Goal: Task Accomplishment & Management: Complete application form

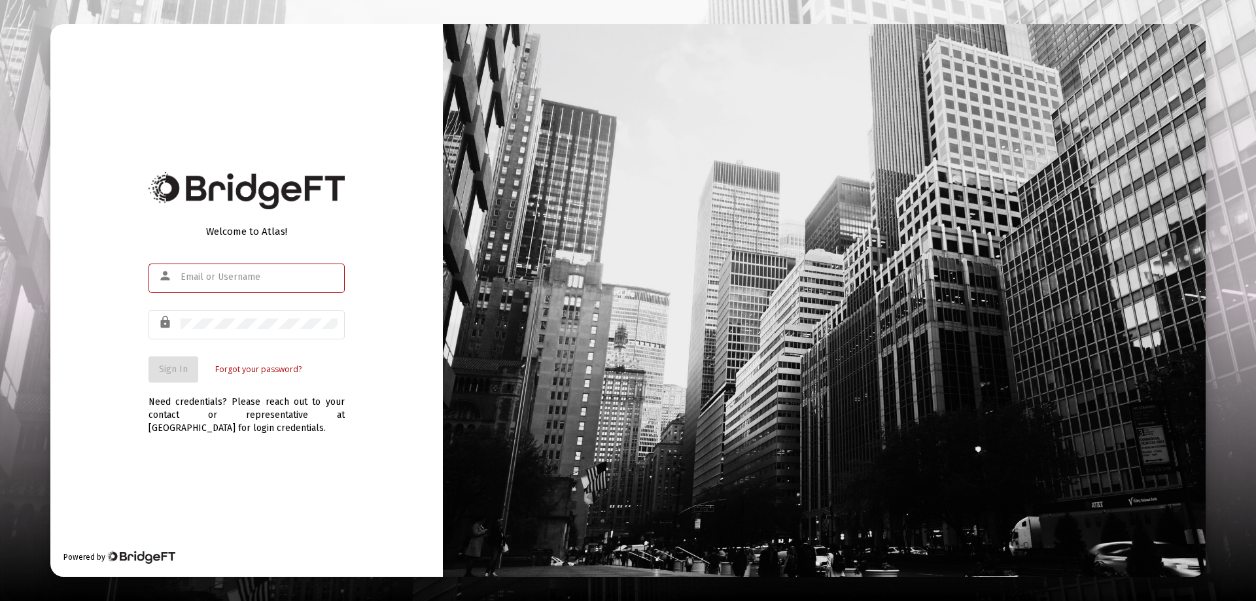
type input "[EMAIL_ADDRESS][DOMAIN_NAME]"
click at [86, 245] on div "Welcome to Atlas! person [EMAIL_ADDRESS][DOMAIN_NAME] lock Sign In Forgot your …" at bounding box center [246, 300] width 393 height 553
click at [173, 365] on span "Sign In" at bounding box center [173, 369] width 29 height 11
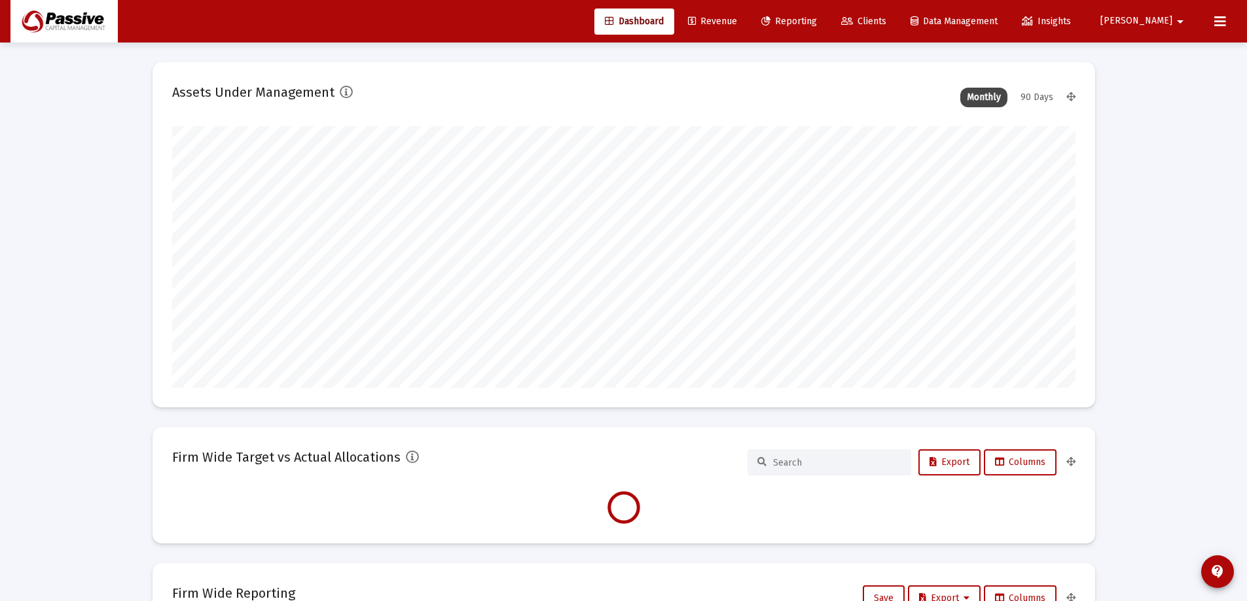
scroll to position [262, 486]
type input "[DATE]"
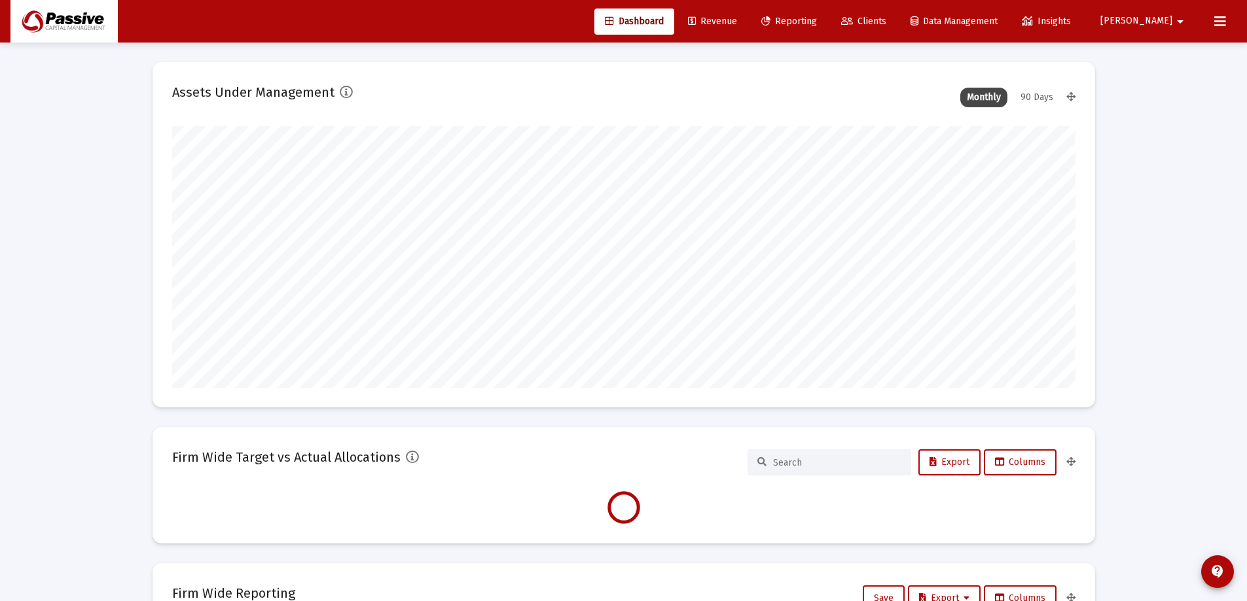
click at [897, 27] on link "Clients" at bounding box center [863, 22] width 66 height 26
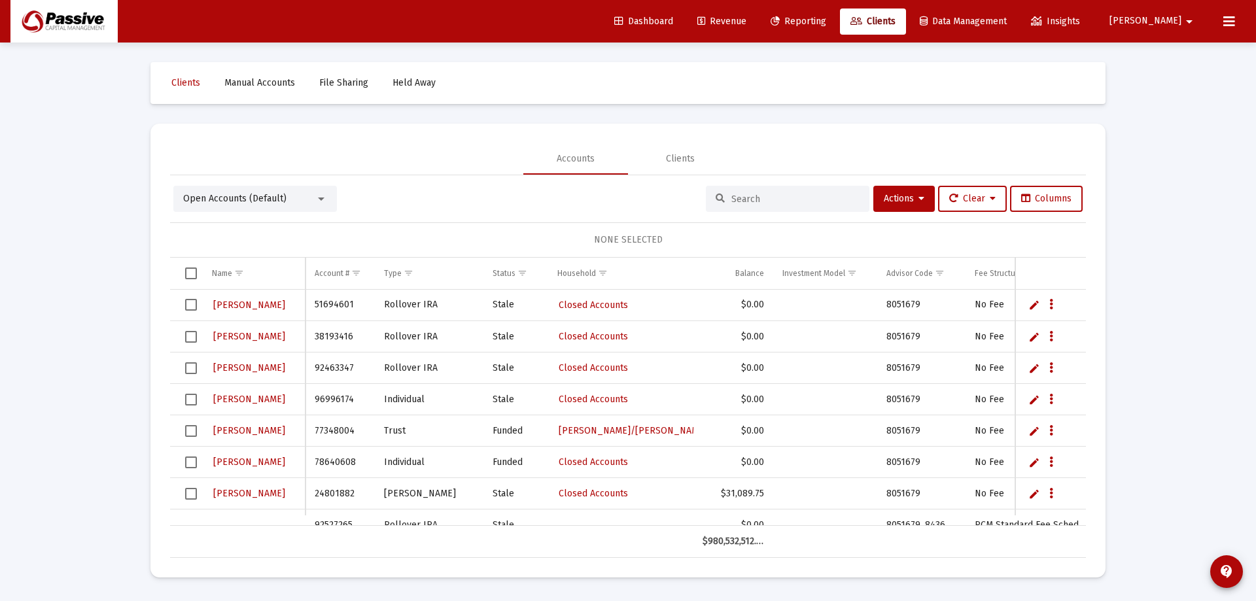
click at [817, 202] on input at bounding box center [796, 199] width 128 height 11
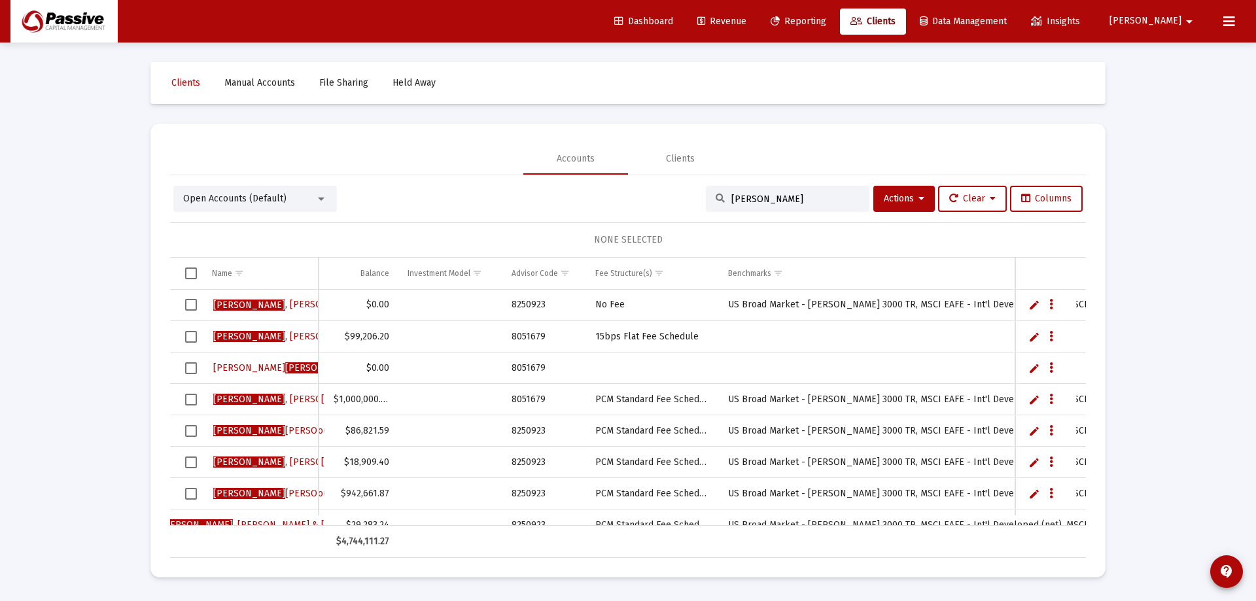
scroll to position [0, 596]
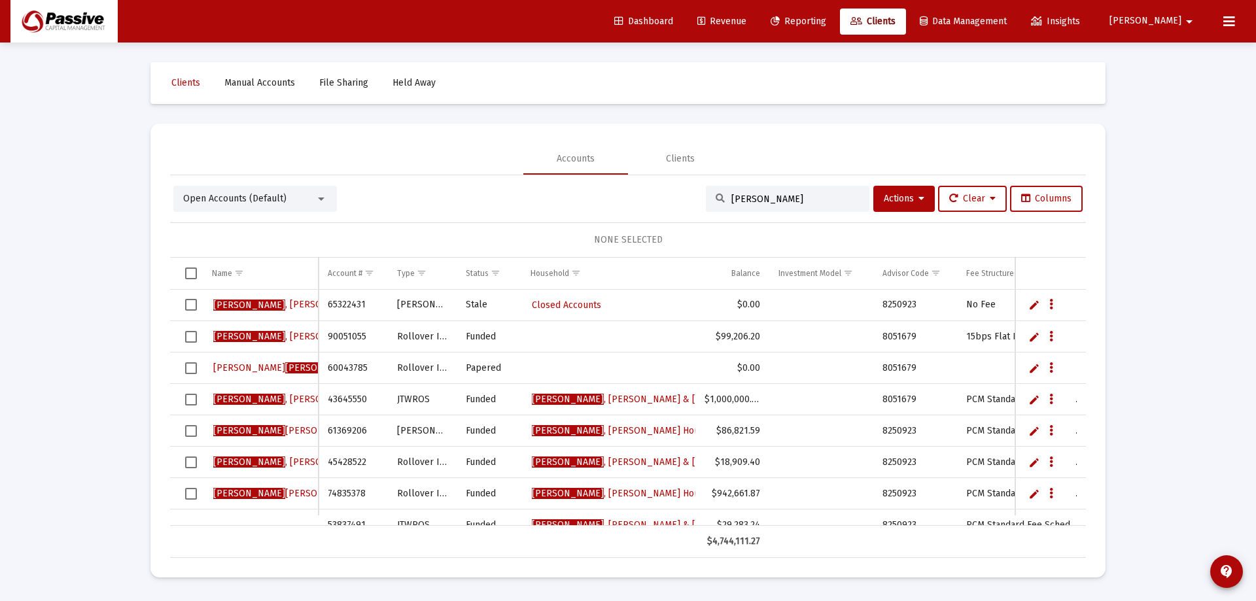
type input "[PERSON_NAME]"
click at [1026, 370] on td "Data grid" at bounding box center [1046, 368] width 61 height 31
click at [1039, 370] on link "Edit" at bounding box center [1035, 369] width 12 height 12
drag, startPoint x: 289, startPoint y: 365, endPoint x: 122, endPoint y: 342, distance: 167.8
click at [111, 355] on div "Loading... Clients Manual Accounts File Sharing Held Away Accounts Clients Open…" at bounding box center [628, 300] width 1256 height 601
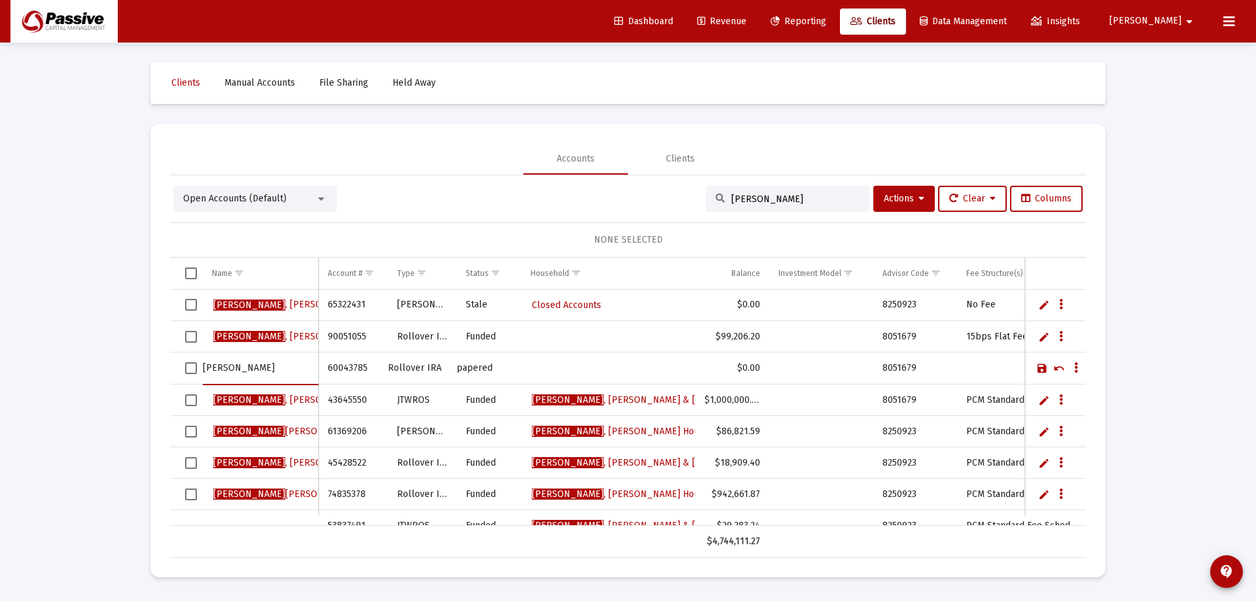
type input "[PERSON_NAME]"
click at [1043, 369] on link "Save" at bounding box center [1043, 369] width 12 height 12
click at [191, 368] on span "Select row" at bounding box center [191, 369] width 12 height 12
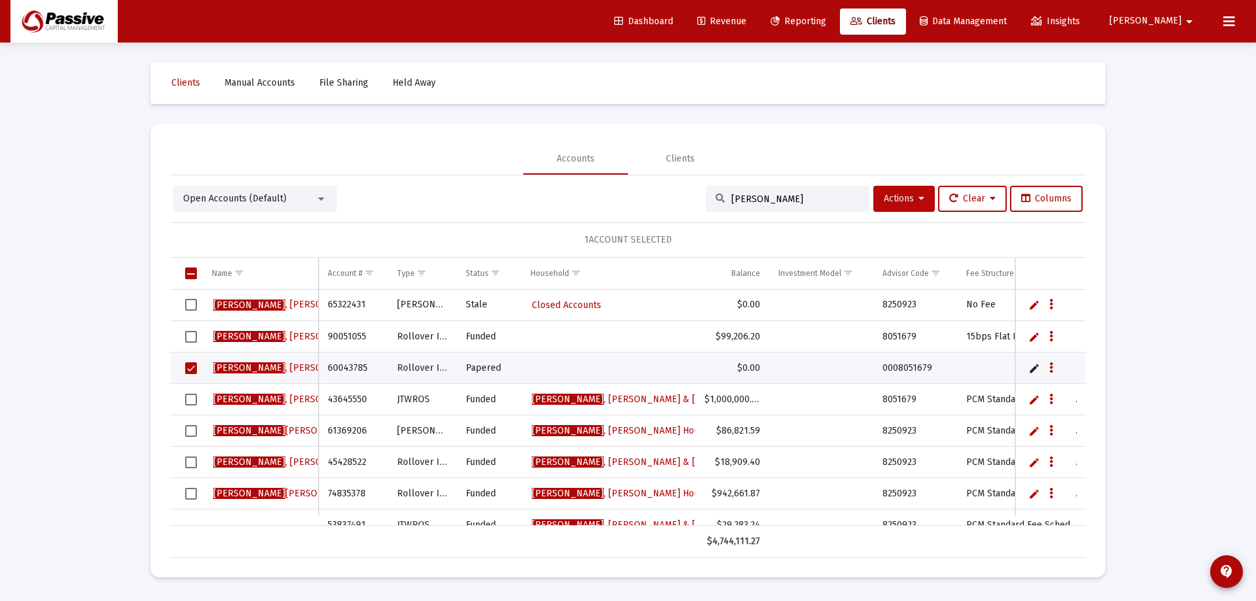
click at [895, 203] on span "Actions" at bounding box center [904, 198] width 41 height 11
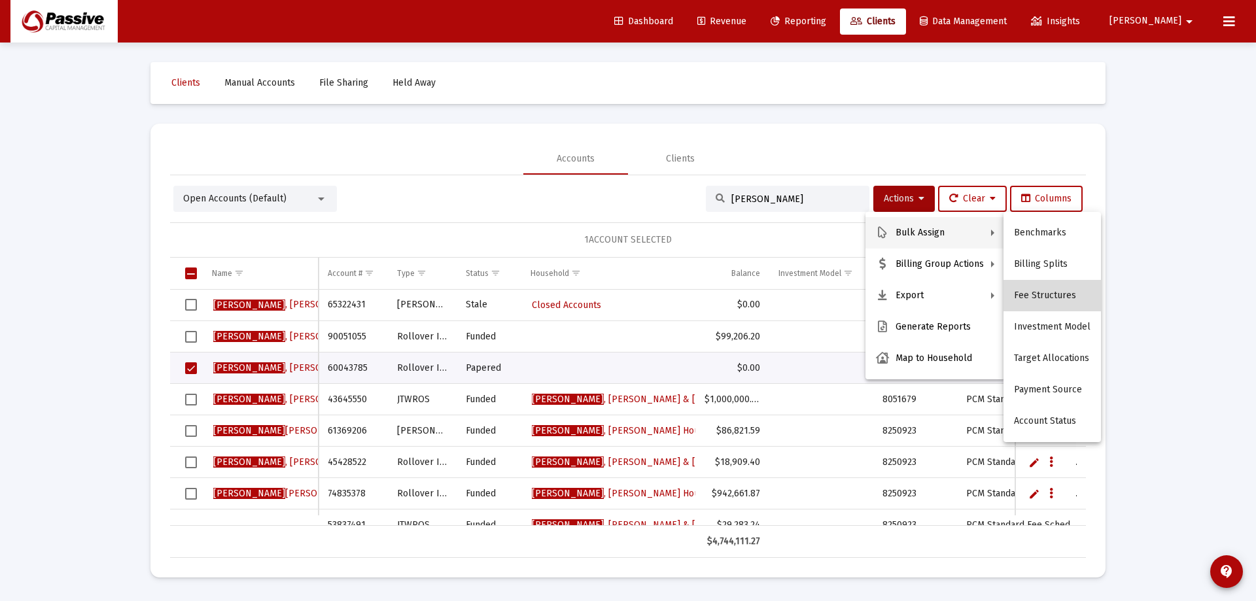
click at [1053, 304] on button "Fee Structures" at bounding box center [1053, 295] width 98 height 31
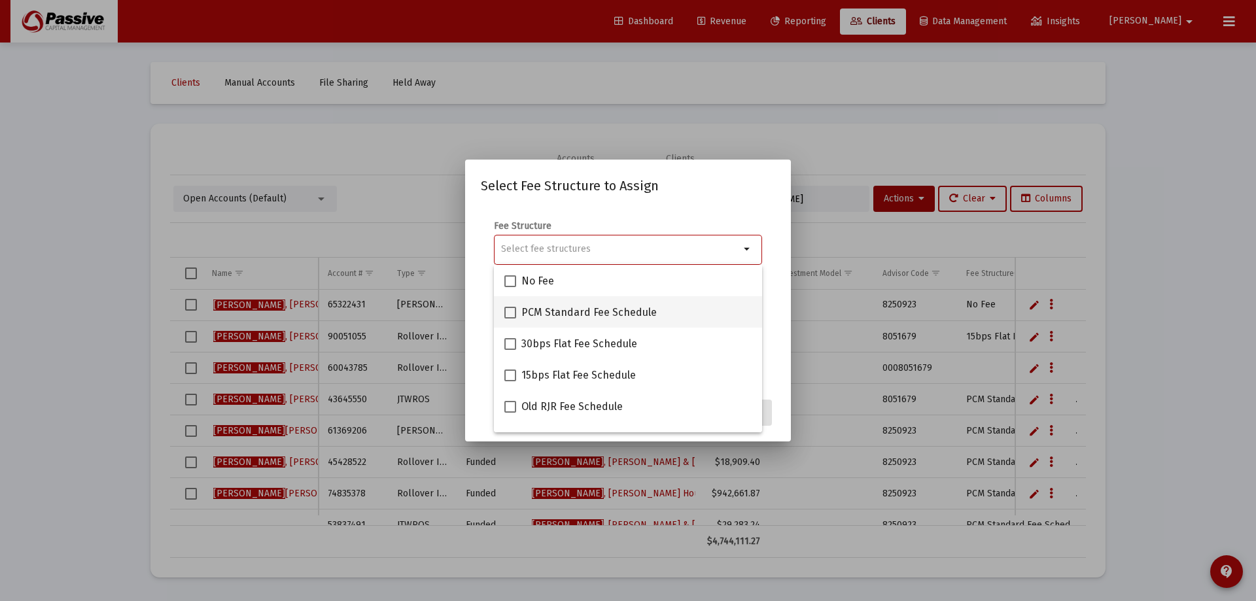
click at [513, 313] on span at bounding box center [511, 313] width 12 height 12
click at [510, 319] on input "PCM Standard Fee Schedule" at bounding box center [510, 319] width 1 height 1
checkbox input "true"
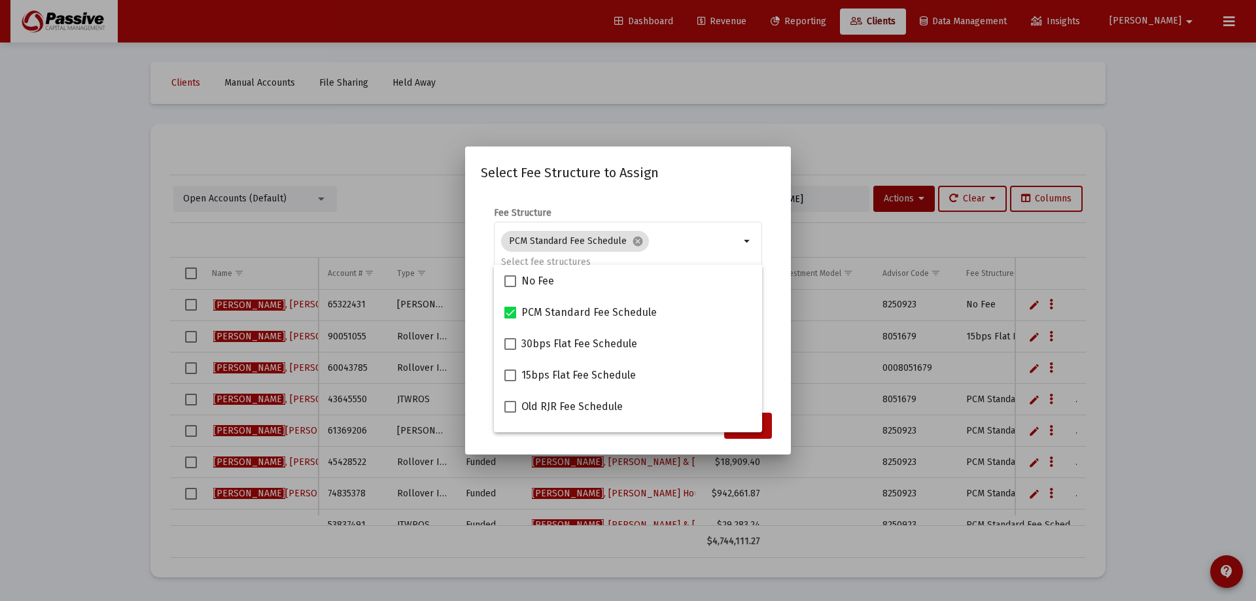
click at [772, 311] on form "Fee Structure PCM Standard Fee Schedule cancel arrow_drop_down Notes You are as…" at bounding box center [628, 298] width 294 height 183
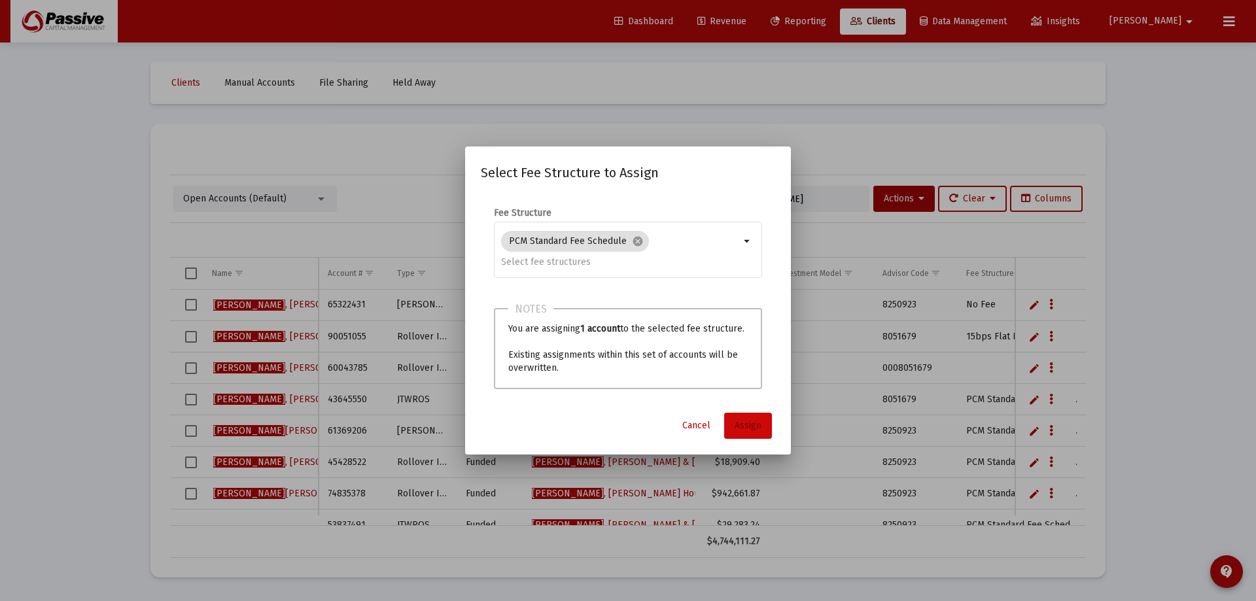
click at [740, 429] on span "Assign" at bounding box center [748, 425] width 27 height 11
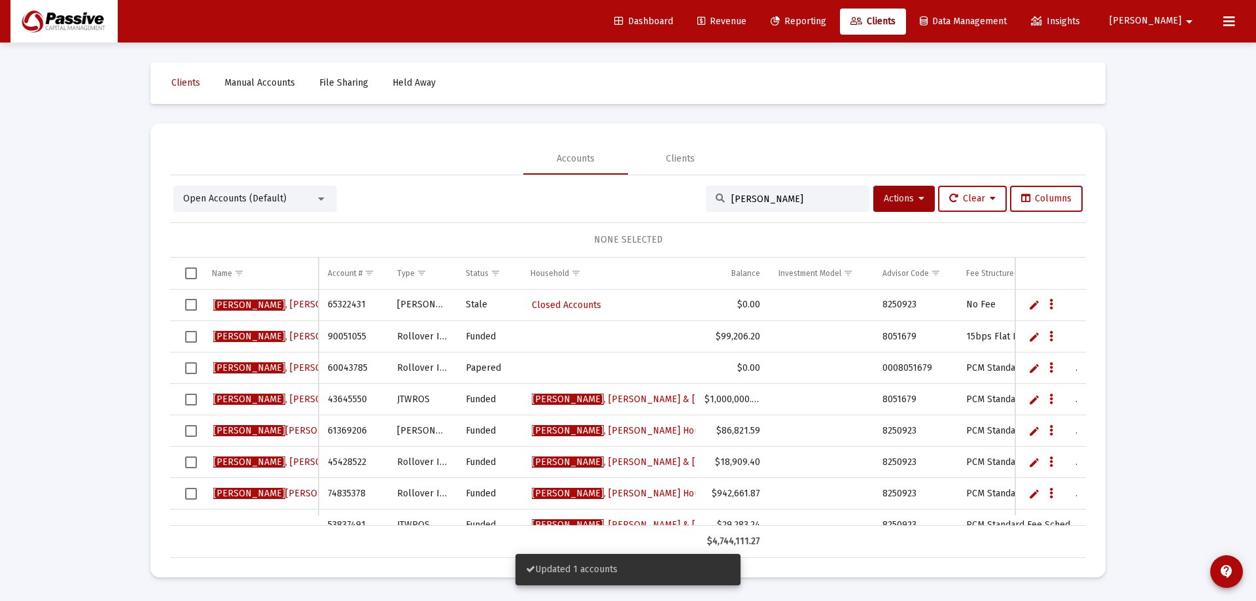
click at [192, 370] on span "Select row" at bounding box center [191, 369] width 12 height 12
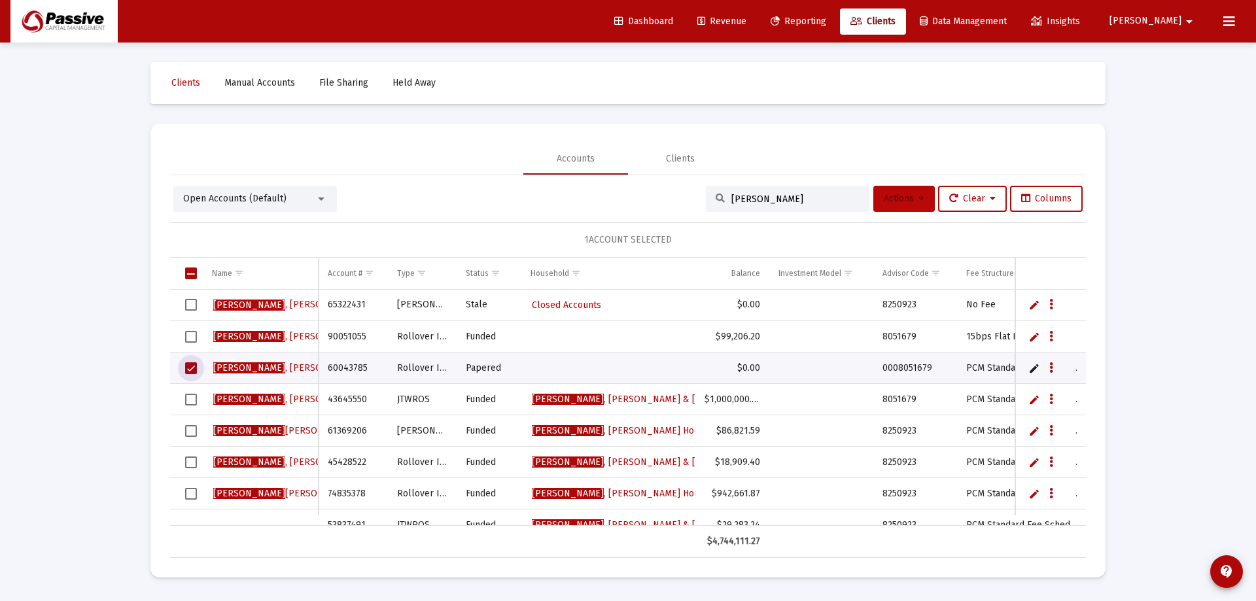
click at [896, 190] on button "Actions" at bounding box center [905, 199] width 62 height 26
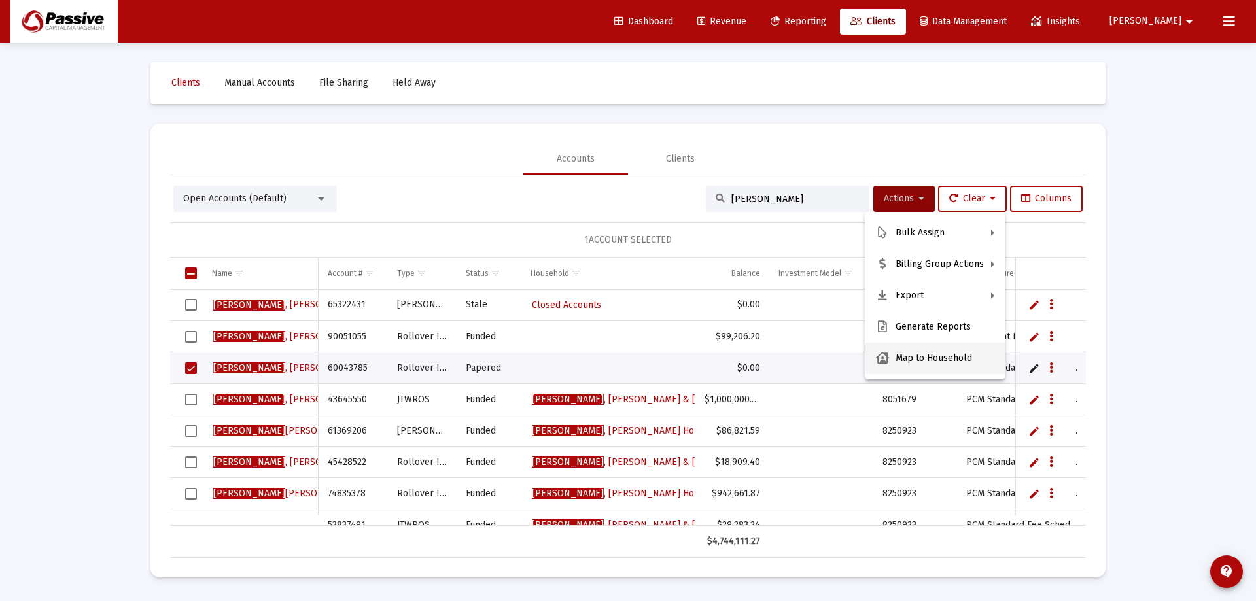
click at [954, 356] on button "Map to Household" at bounding box center [935, 358] width 139 height 31
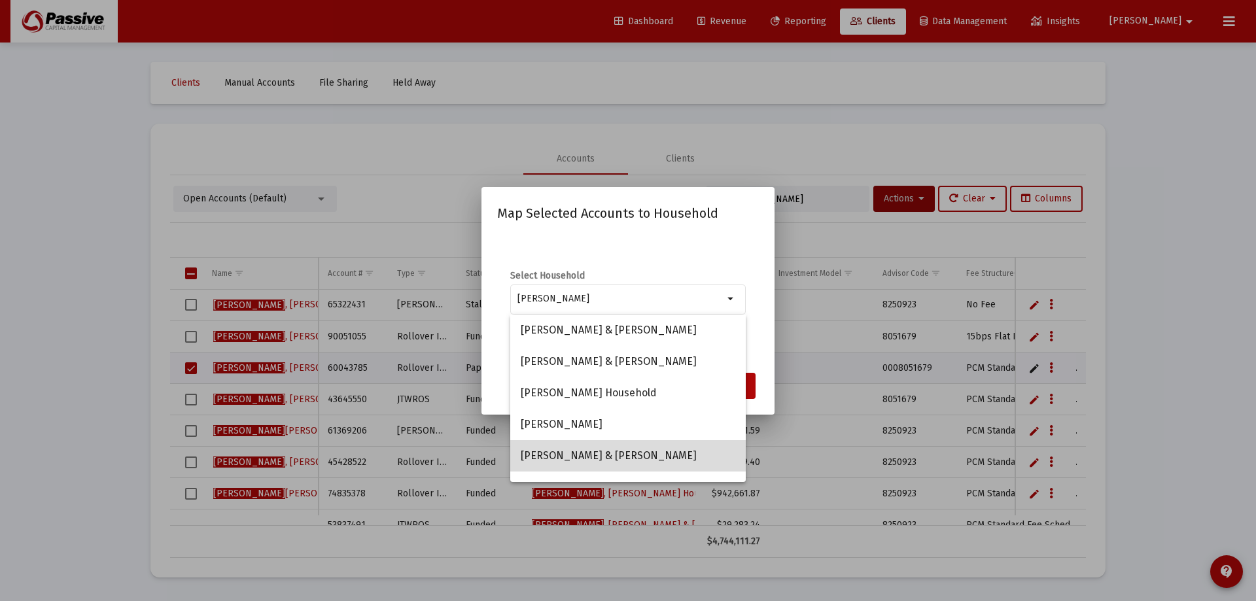
click at [662, 452] on span "[PERSON_NAME] & [PERSON_NAME]" at bounding box center [628, 455] width 215 height 31
type input "[PERSON_NAME] & [PERSON_NAME]"
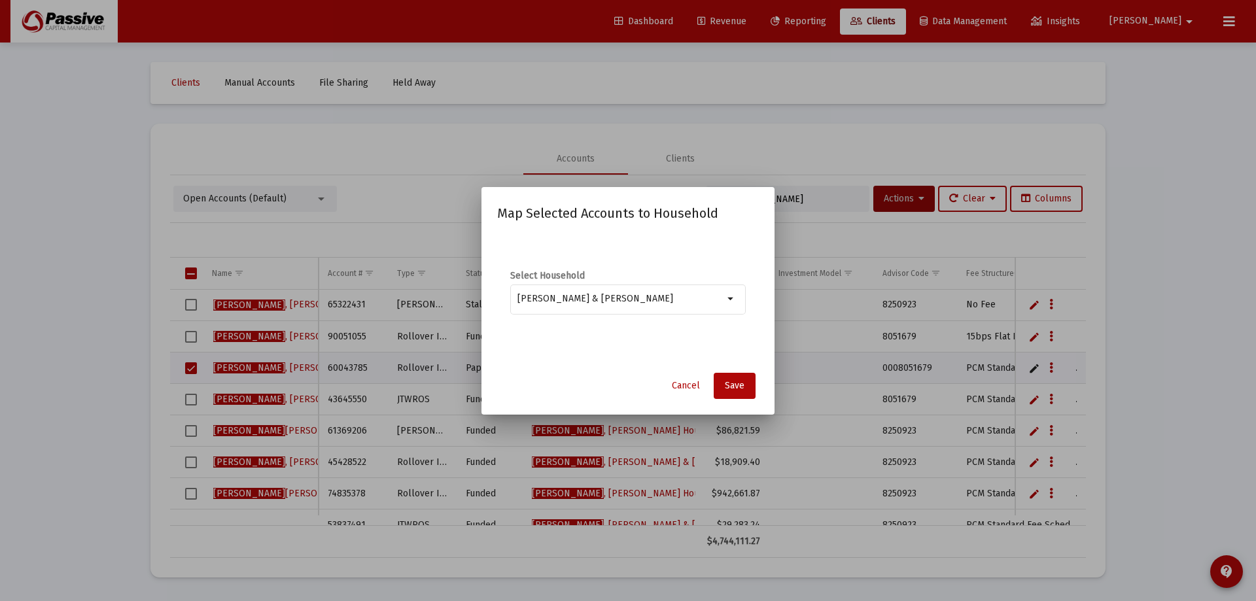
click at [745, 338] on div "Select Household [PERSON_NAME] & [PERSON_NAME] arrow_drop_down" at bounding box center [628, 299] width 262 height 131
click at [741, 389] on span "Save" at bounding box center [735, 385] width 20 height 11
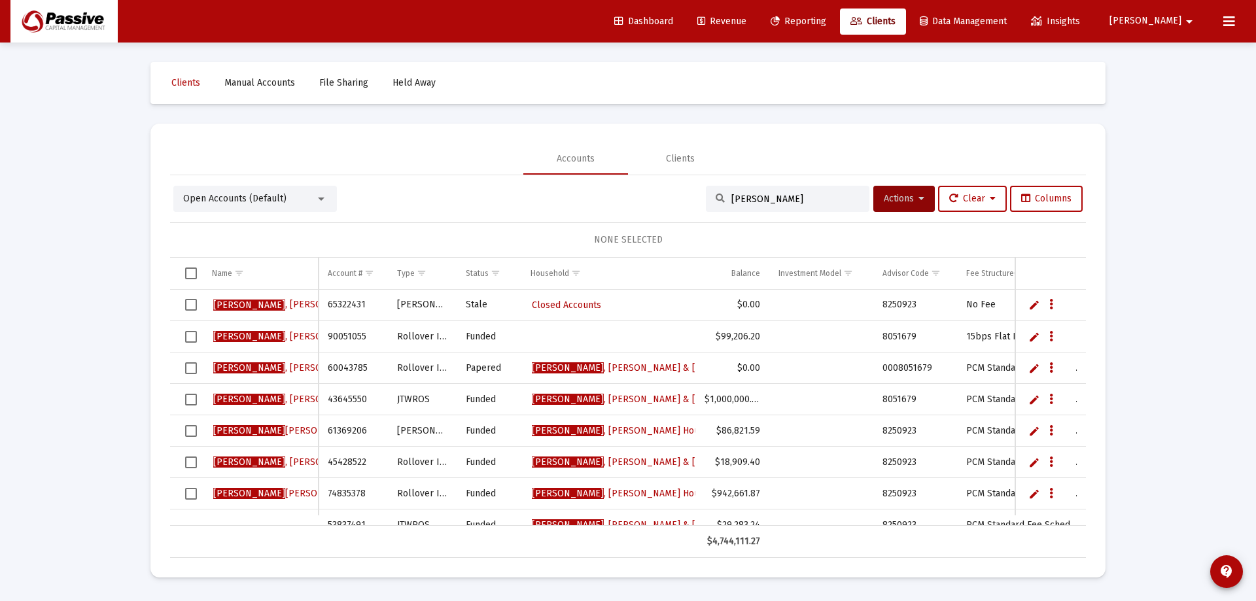
click at [184, 401] on td "Data grid" at bounding box center [186, 399] width 33 height 31
click at [921, 204] on button "Actions" at bounding box center [905, 199] width 62 height 26
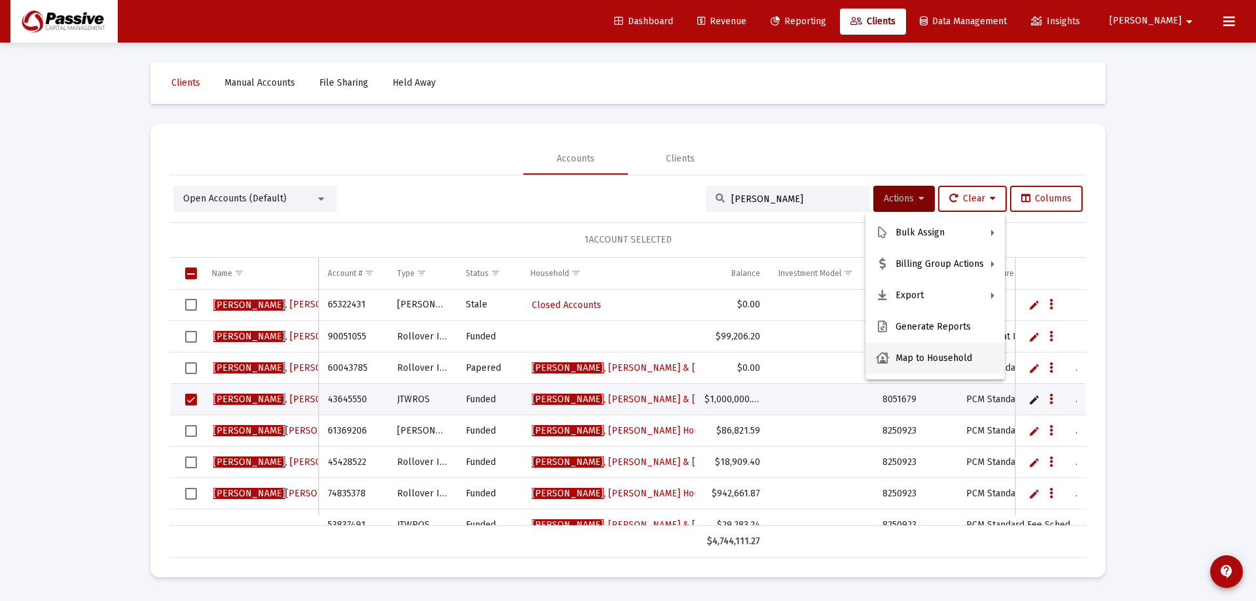
click at [920, 363] on button "Map to Household" at bounding box center [935, 358] width 139 height 31
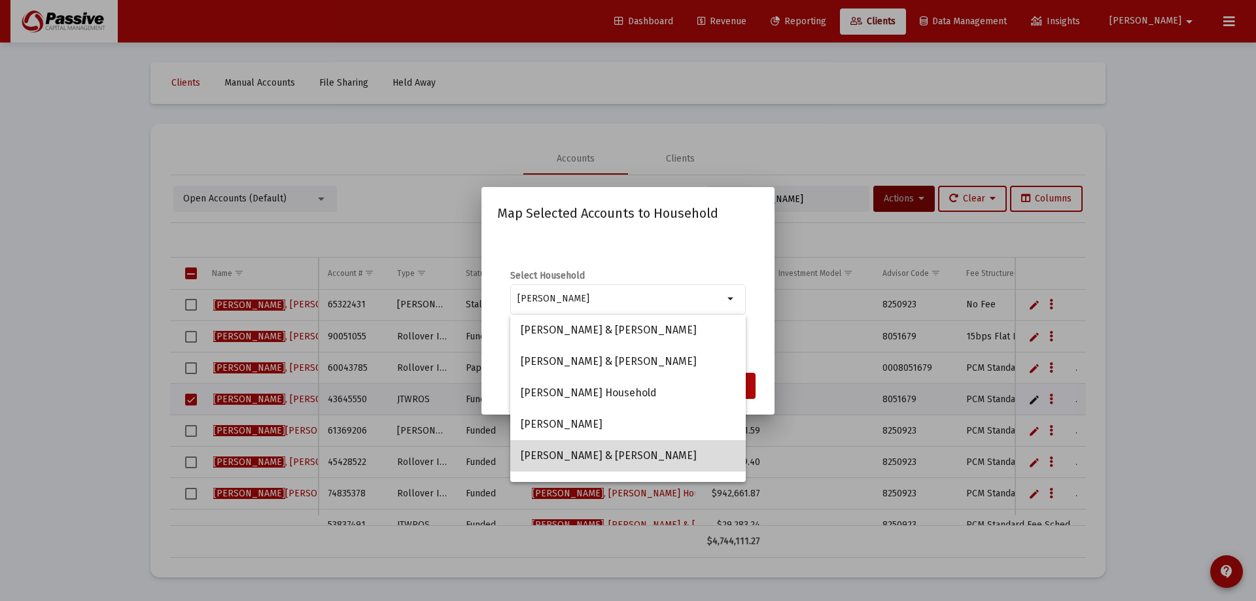
click at [669, 458] on span "[PERSON_NAME] & [PERSON_NAME]" at bounding box center [628, 455] width 215 height 31
type input "[PERSON_NAME] & [PERSON_NAME]"
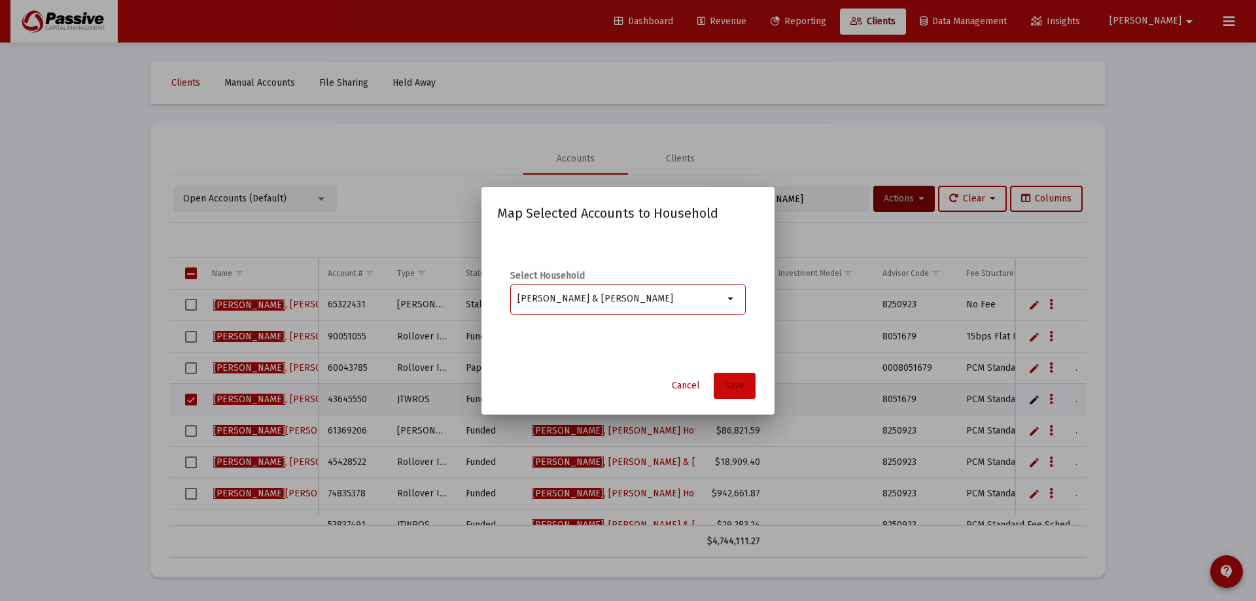
click at [732, 383] on span "Save" at bounding box center [735, 385] width 20 height 11
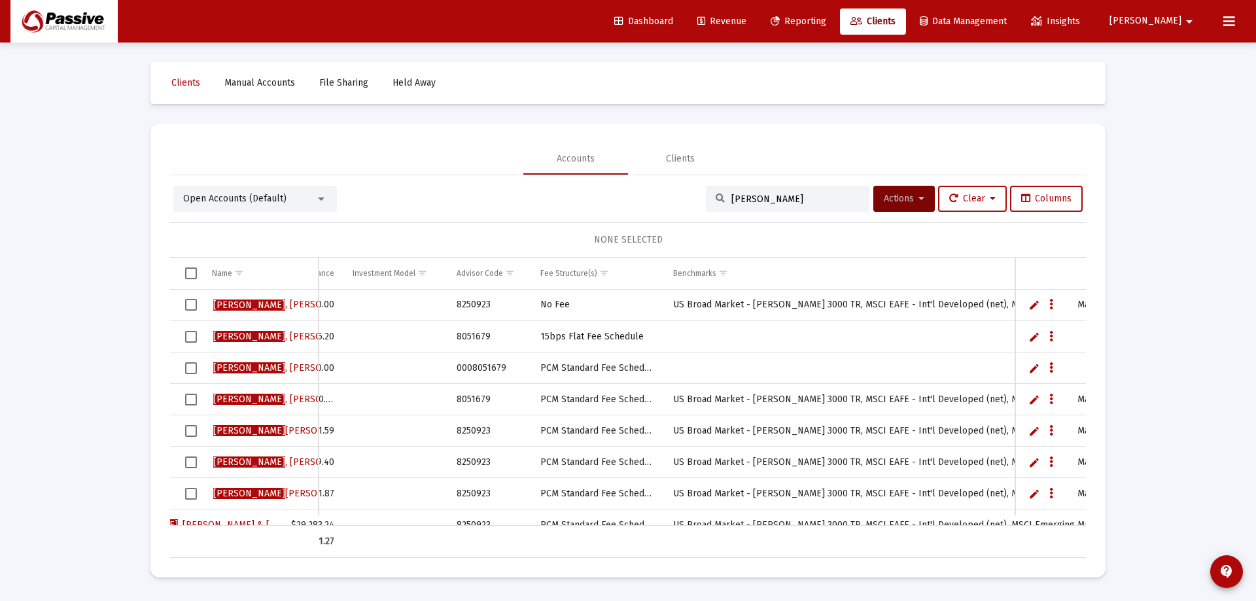
scroll to position [0, 624]
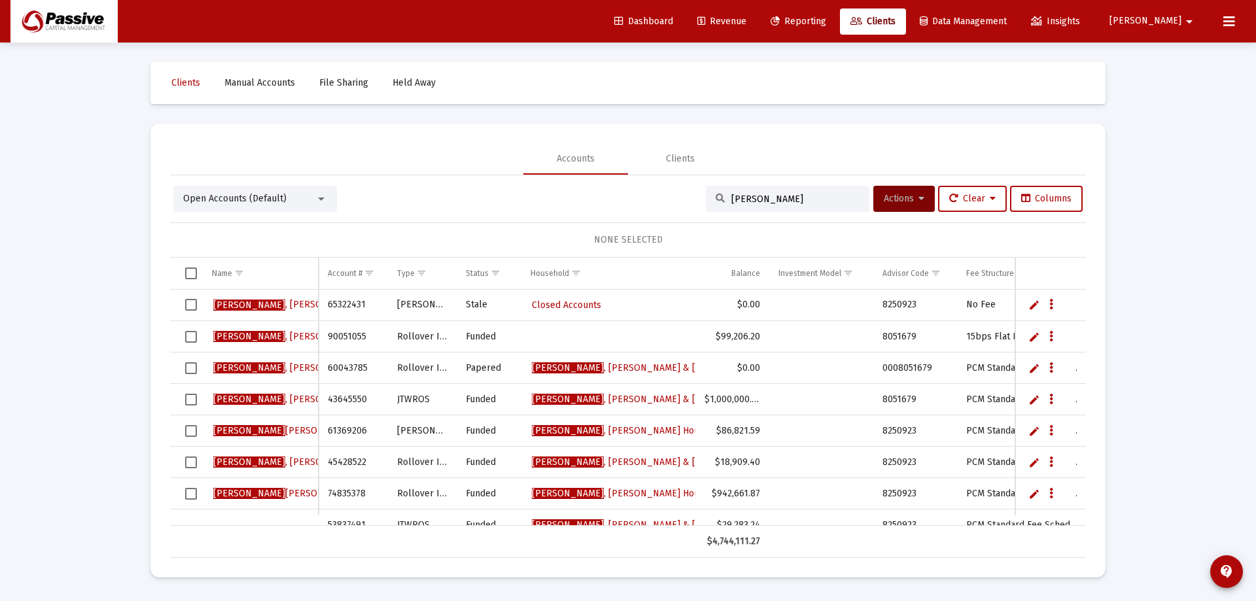
click at [1192, 20] on mat-icon "arrow_drop_down" at bounding box center [1190, 22] width 16 height 26
click at [1199, 58] on span "Settings" at bounding box center [1200, 55] width 39 height 31
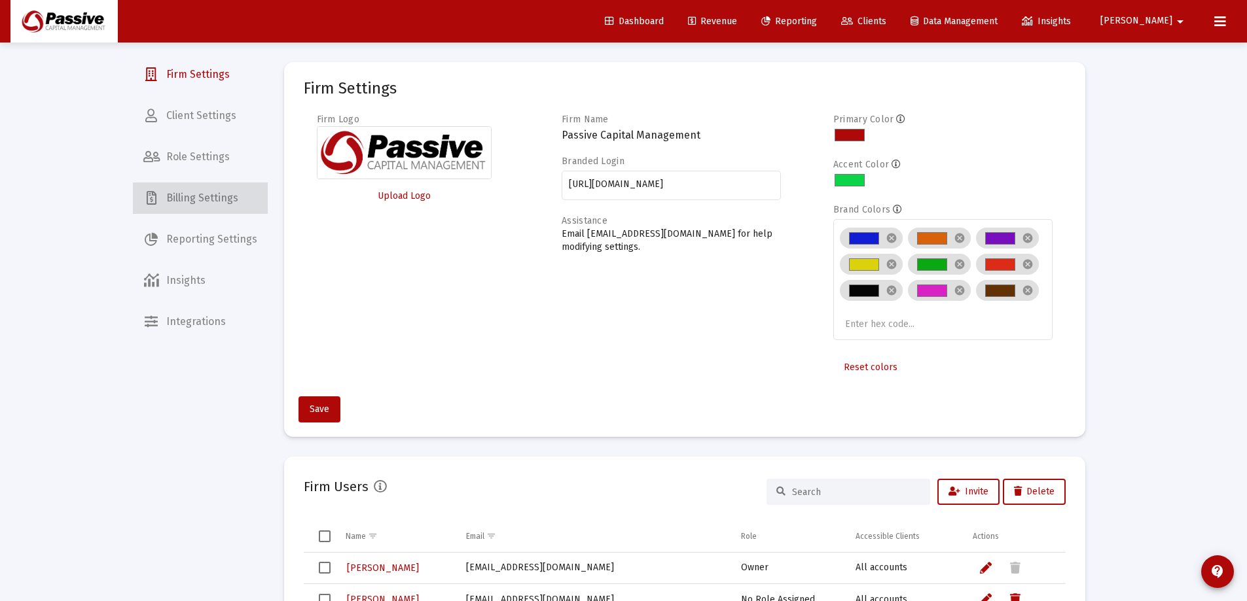
click at [223, 204] on span "Billing Settings" at bounding box center [200, 198] width 135 height 31
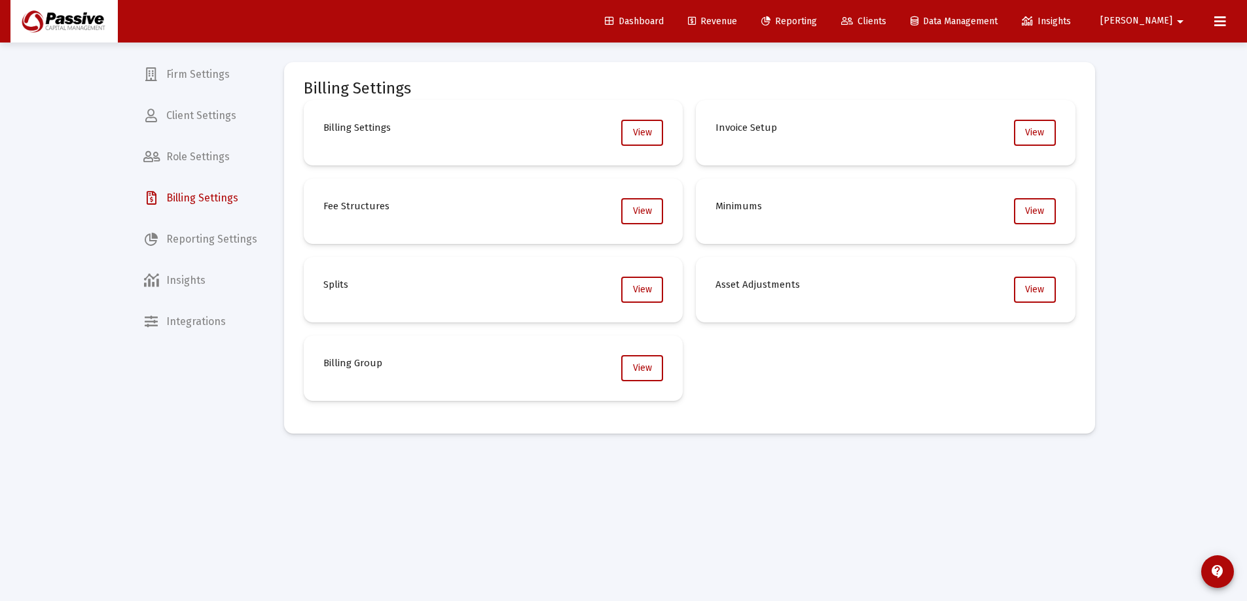
click at [216, 116] on span "Client Settings" at bounding box center [200, 115] width 135 height 31
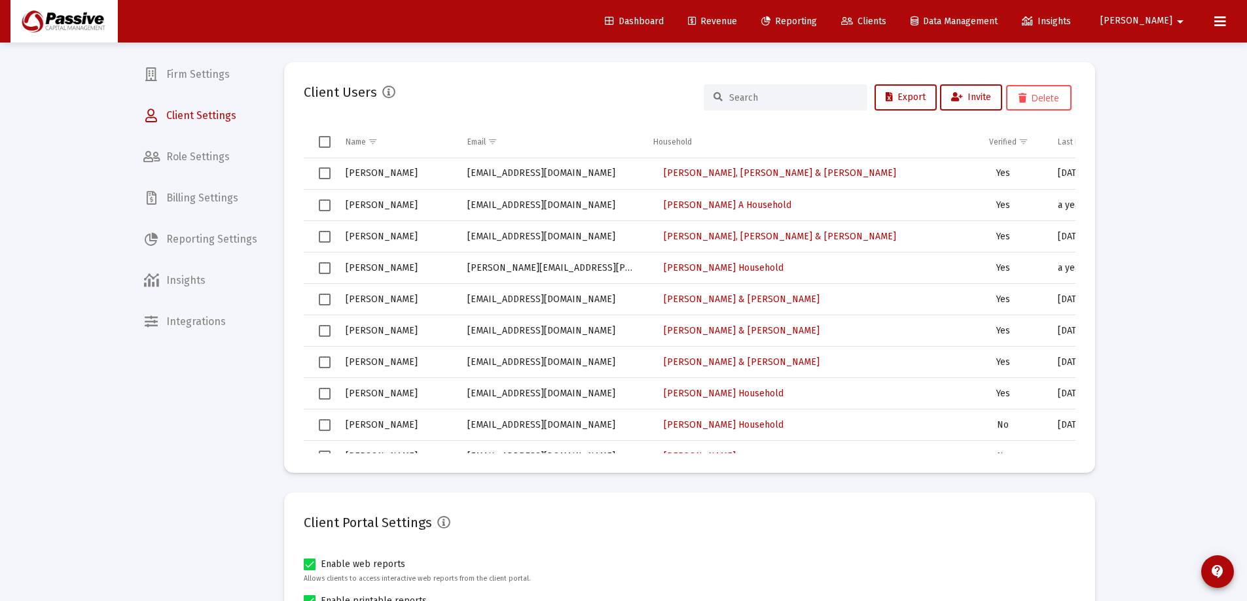
click at [787, 101] on input at bounding box center [793, 97] width 128 height 11
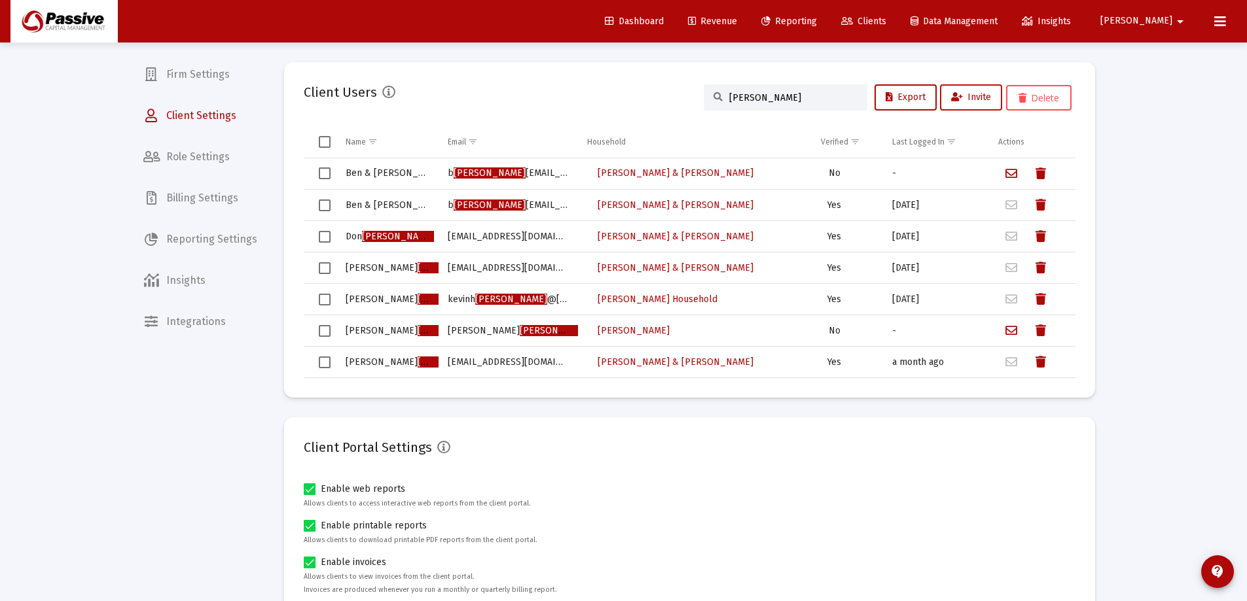
type input "[PERSON_NAME]"
click at [965, 93] on span "Invite" at bounding box center [971, 97] width 40 height 11
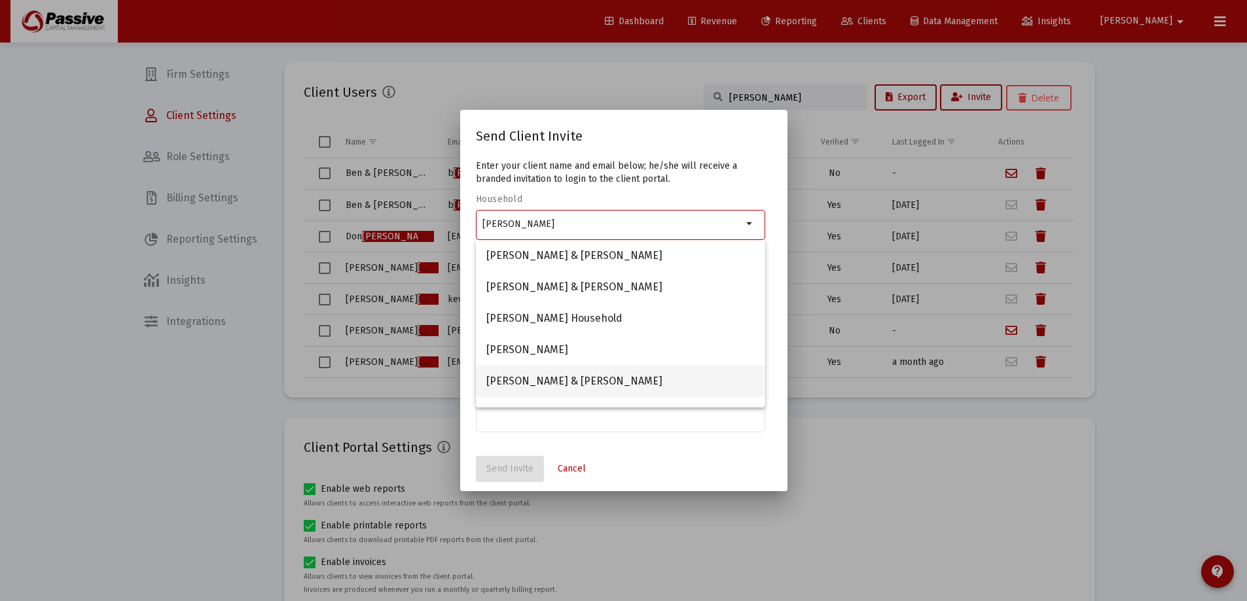
click at [656, 389] on span "[PERSON_NAME] & [PERSON_NAME]" at bounding box center [620, 381] width 268 height 31
type input "[PERSON_NAME] & [PERSON_NAME]"
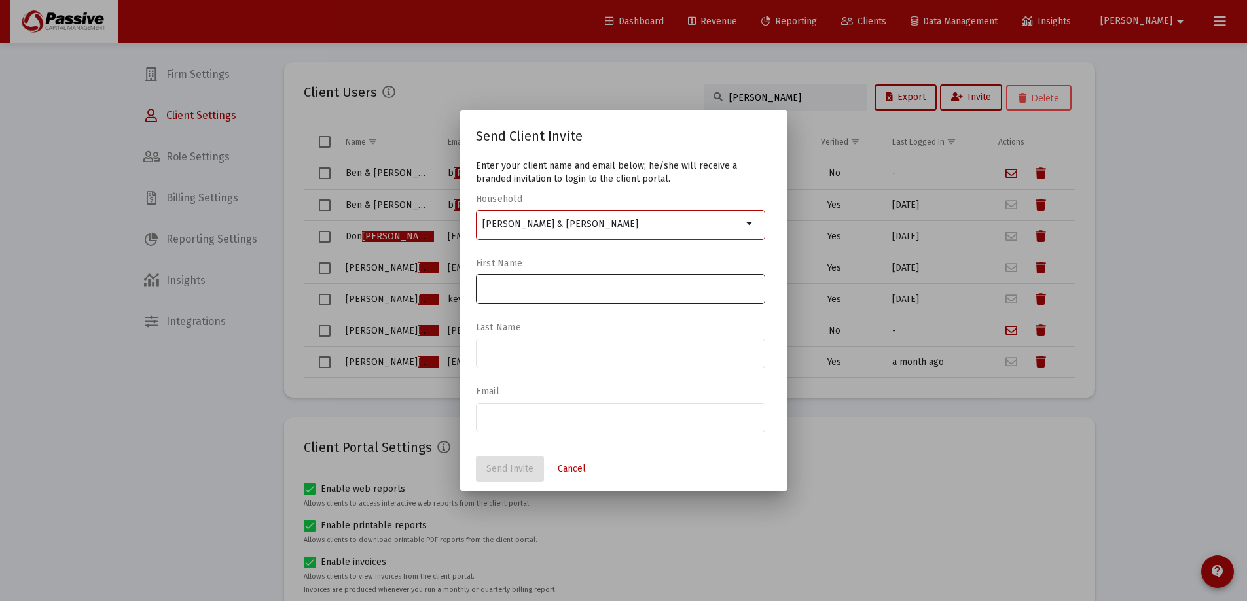
click at [565, 280] on div at bounding box center [620, 288] width 276 height 32
type input "[PERSON_NAME]"
click at [606, 418] on input "email" at bounding box center [620, 417] width 276 height 10
paste input "[PERSON_NAME][EMAIL_ADDRESS][DOMAIN_NAME]"
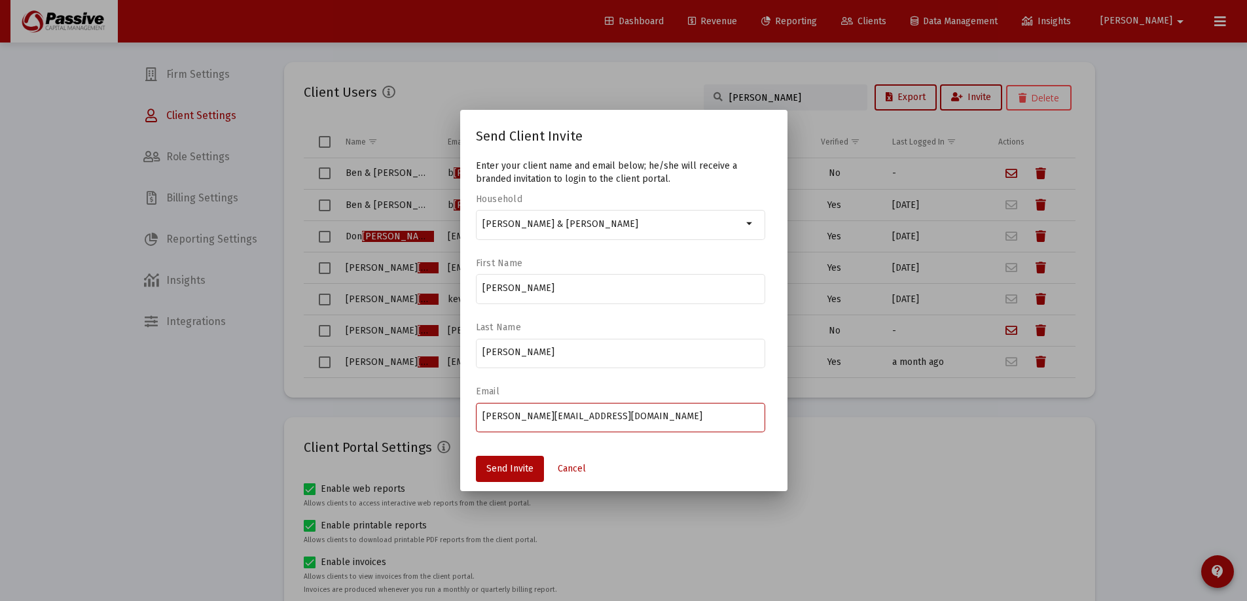
type input "[PERSON_NAME][EMAIL_ADDRESS][DOMAIN_NAME]"
click at [685, 376] on div "[PERSON_NAME]" at bounding box center [620, 360] width 289 height 42
click at [504, 472] on span "Send Invite" at bounding box center [509, 468] width 47 height 11
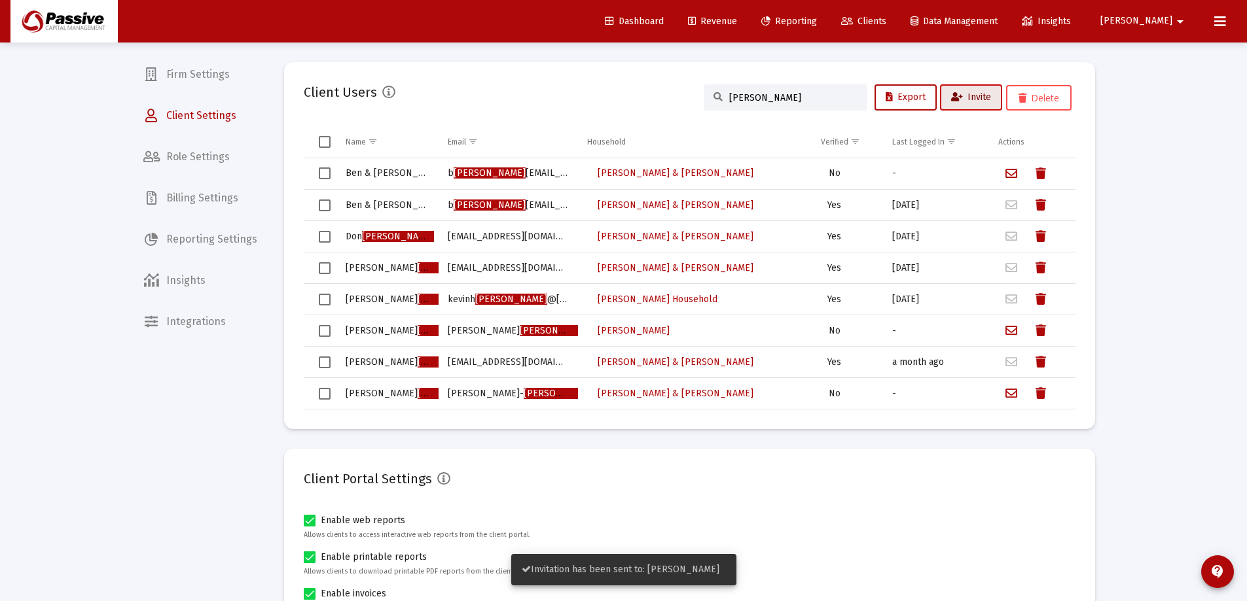
click at [974, 98] on span "Invite" at bounding box center [971, 97] width 40 height 11
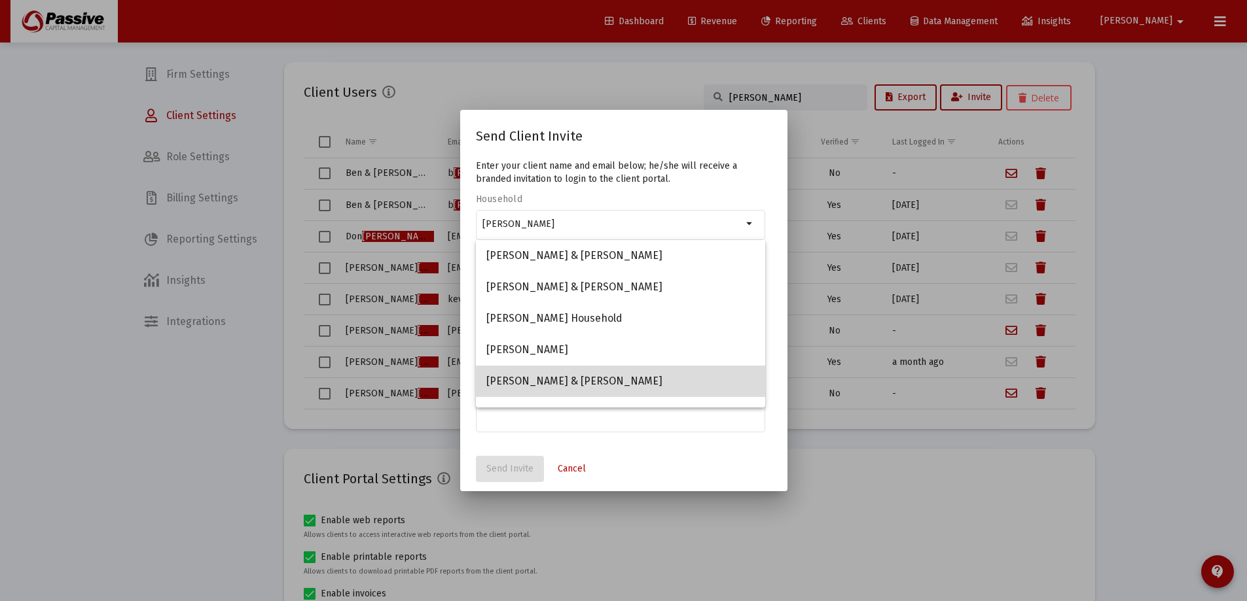
click at [630, 383] on span "[PERSON_NAME] & [PERSON_NAME]" at bounding box center [620, 381] width 268 height 31
type input "[PERSON_NAME] & [PERSON_NAME]"
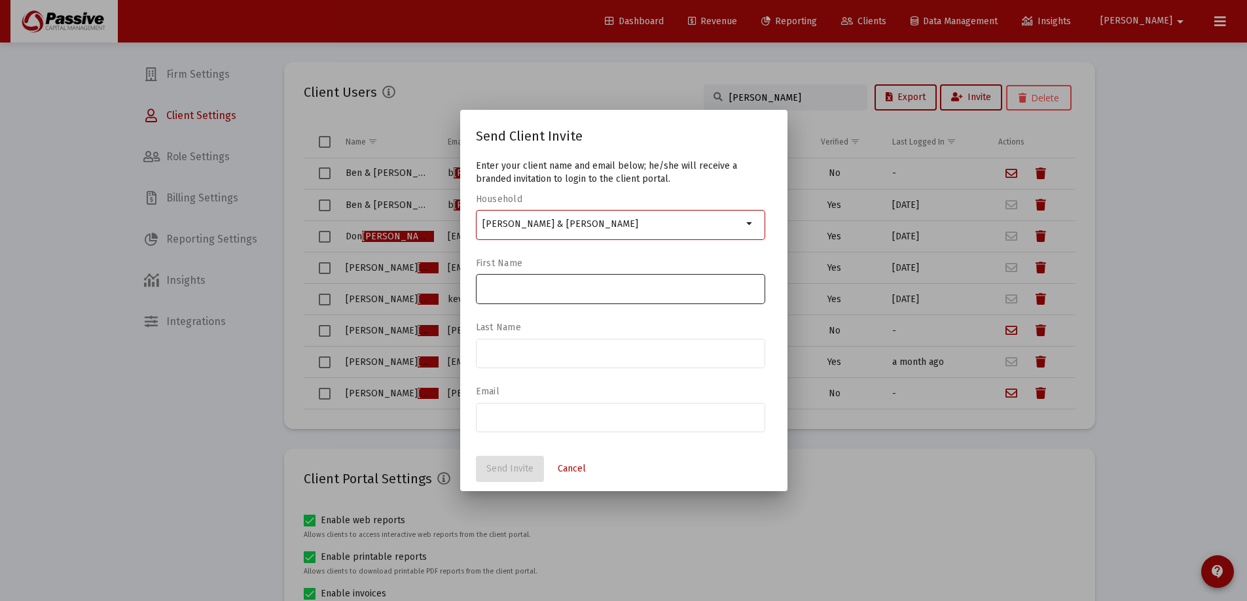
click at [561, 287] on input at bounding box center [620, 288] width 276 height 10
type input "[PERSON_NAME]"
click at [518, 417] on input "email" at bounding box center [620, 417] width 276 height 10
paste input "[EMAIL_ADDRESS][DOMAIN_NAME]"
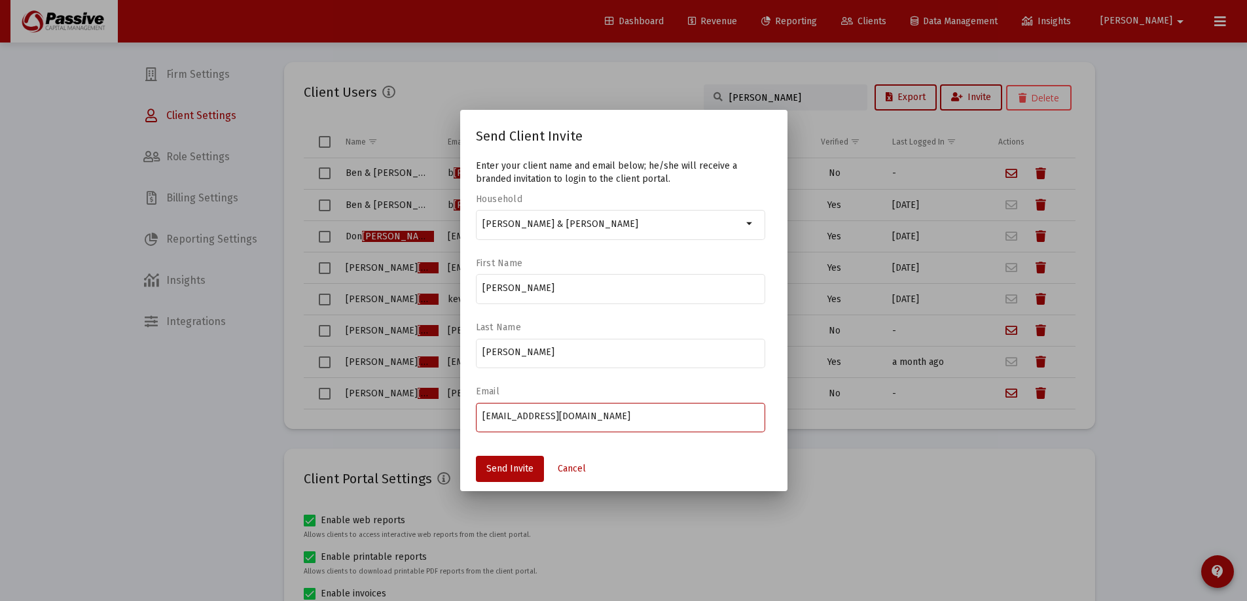
type input "[EMAIL_ADDRESS][DOMAIN_NAME]"
click at [662, 382] on mat-form-field "[PERSON_NAME]" at bounding box center [620, 359] width 289 height 46
click at [522, 469] on span "Send Invite" at bounding box center [509, 468] width 47 height 11
